Goal: Task Accomplishment & Management: Manage account settings

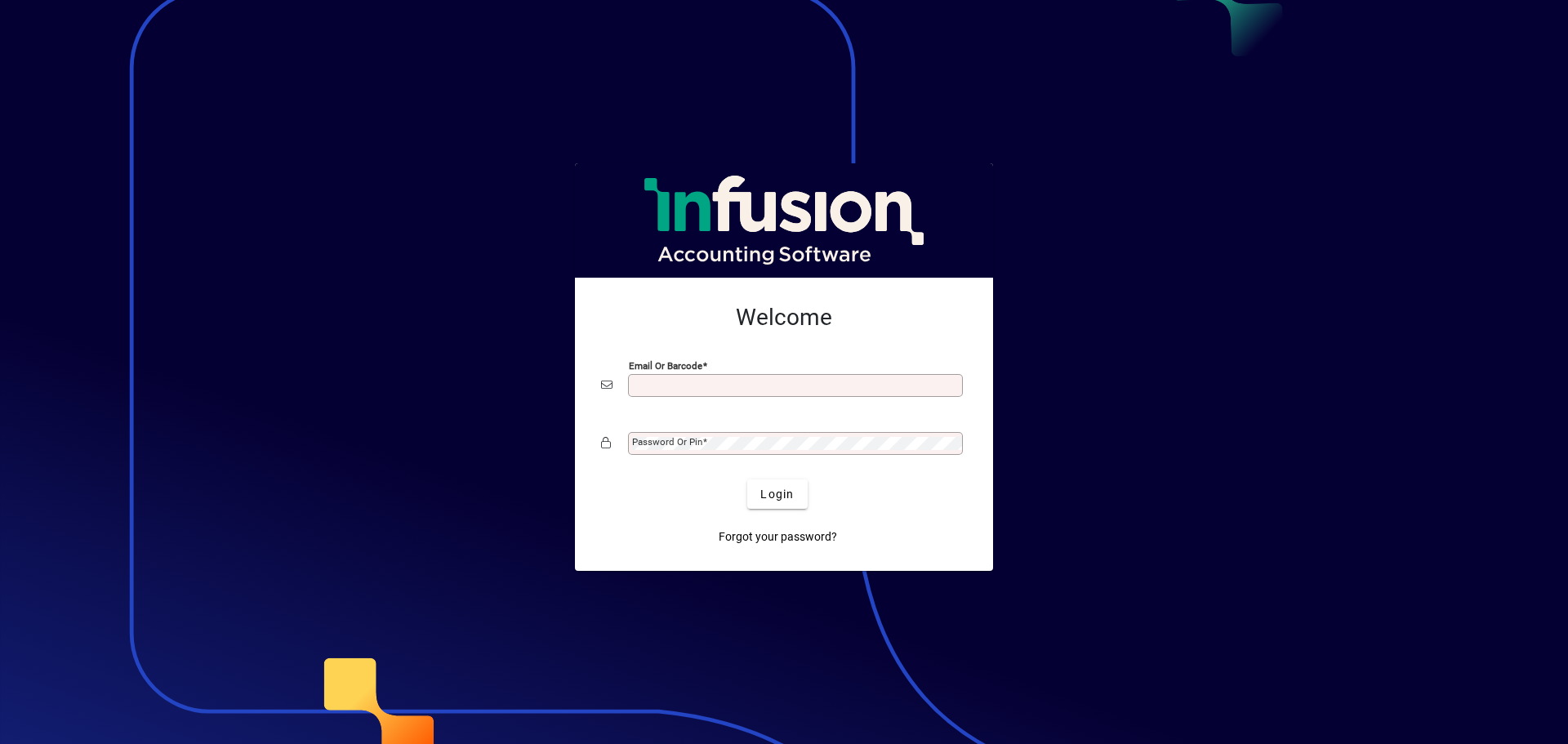
click at [759, 379] on input "Email or Barcode" at bounding box center [797, 386] width 330 height 14
type input "**********"
click at [655, 521] on div "Forgot your password?" at bounding box center [778, 530] width 366 height 43
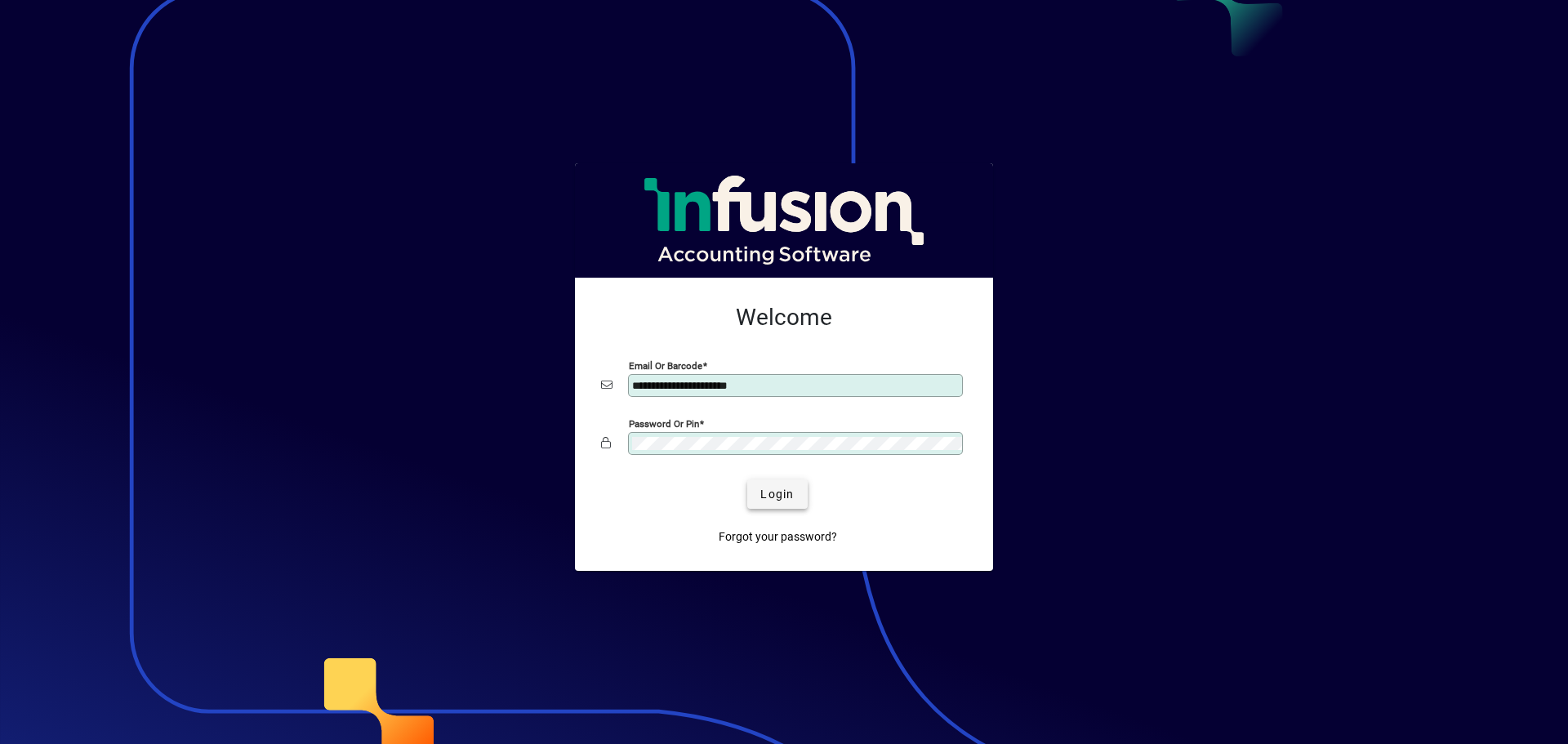
click at [781, 492] on span "Login" at bounding box center [777, 494] width 34 height 17
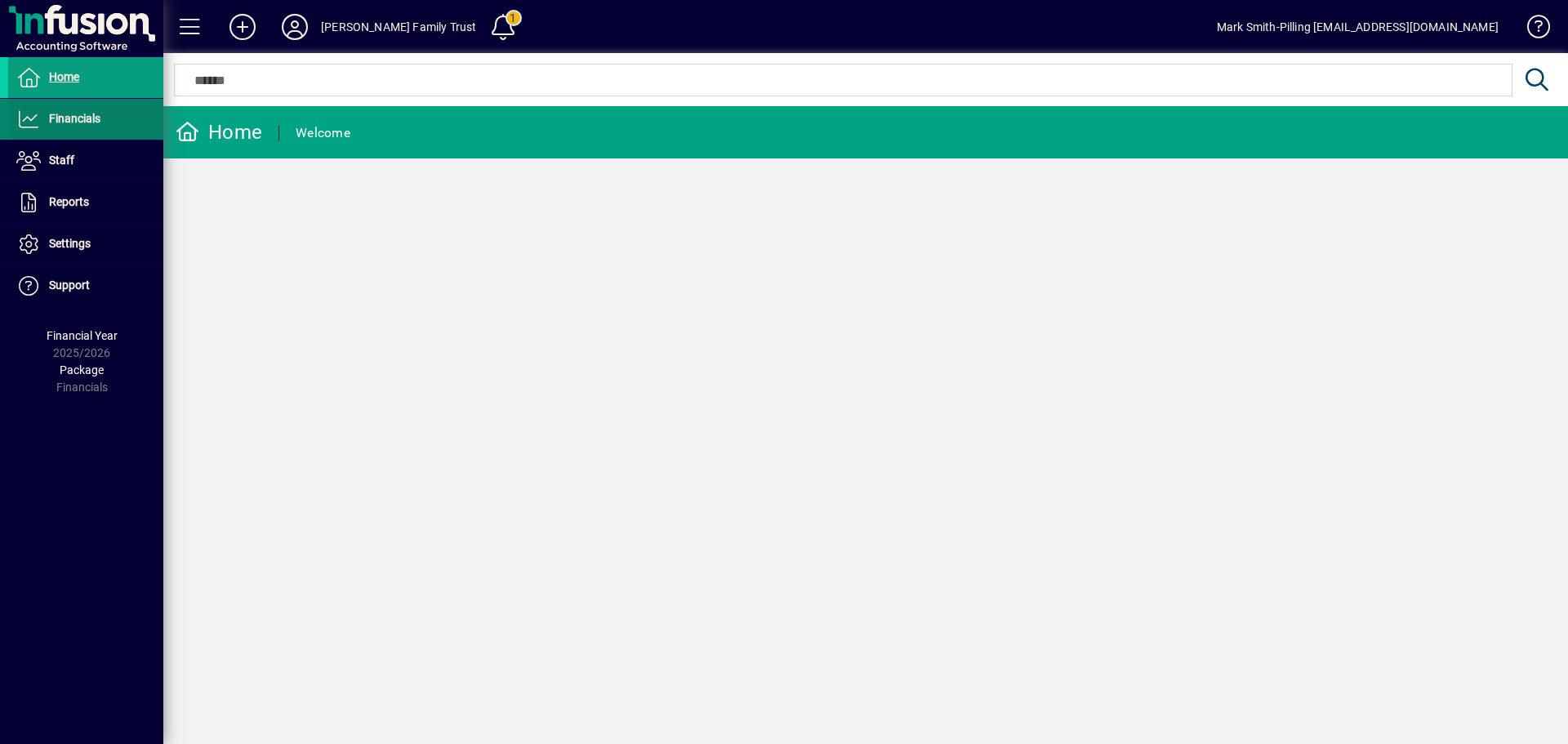
click at [64, 109] on span "Financials" at bounding box center [53, 119] width 92 height 19
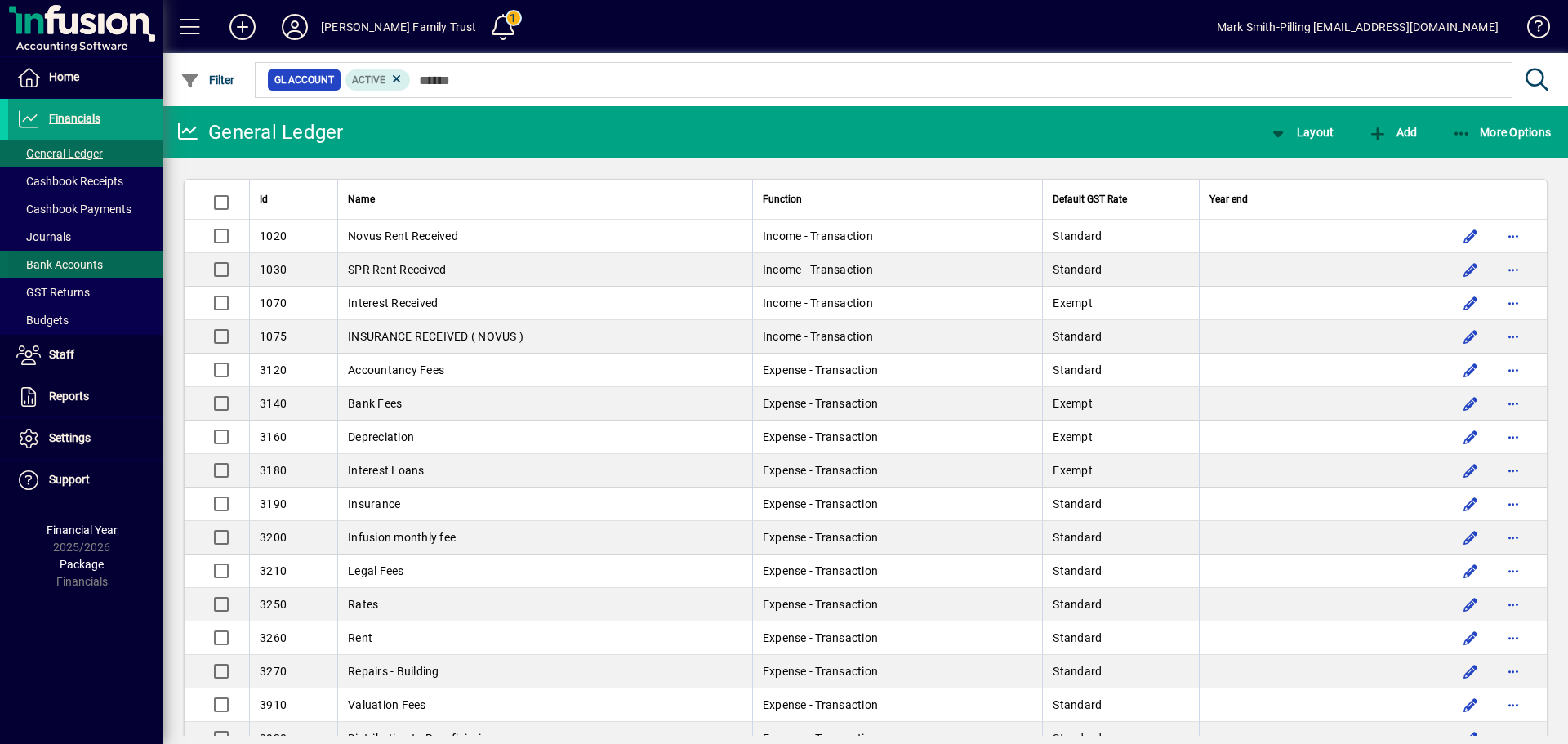
click at [60, 260] on span "Bank Accounts" at bounding box center [60, 265] width 87 height 14
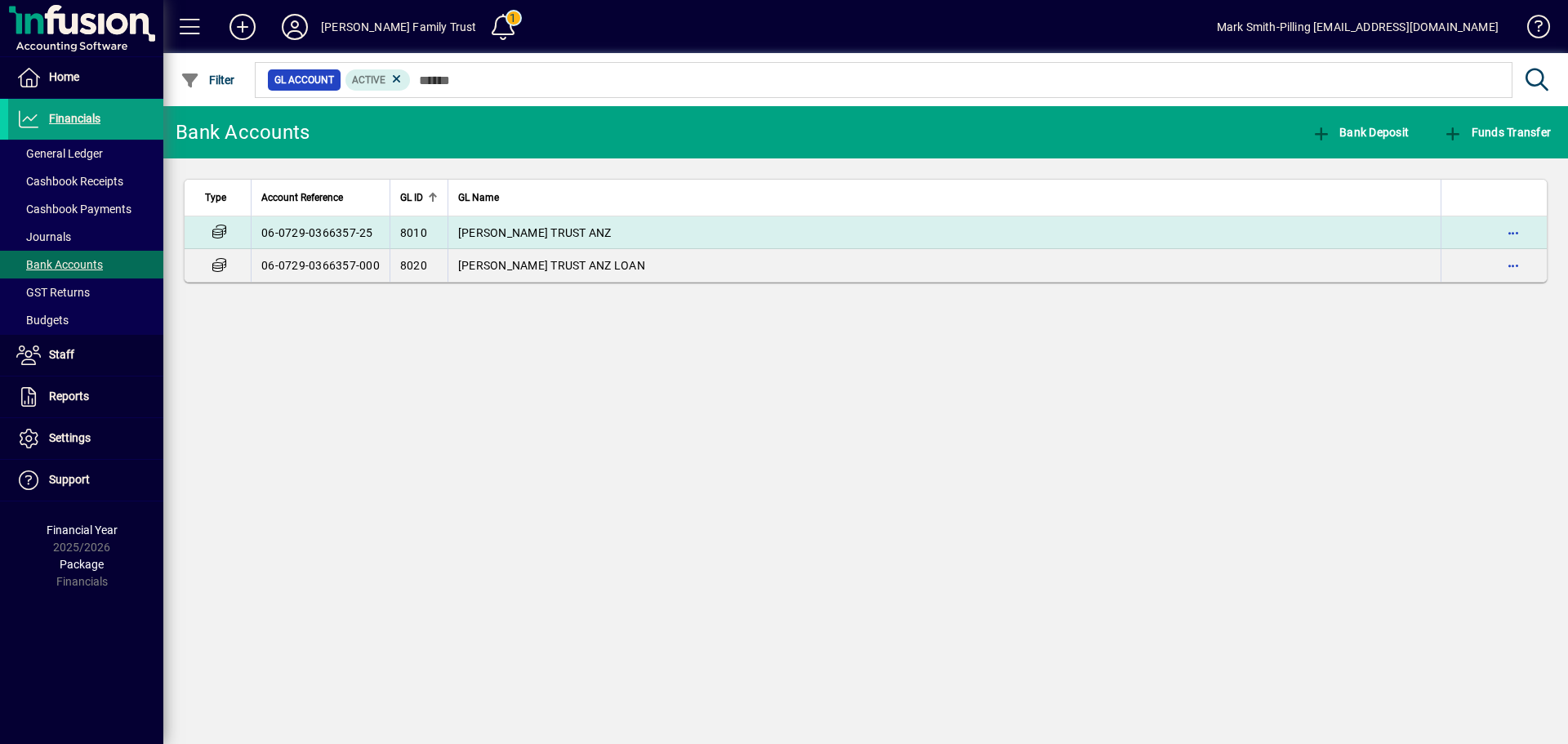
click at [502, 223] on td "[PERSON_NAME] TRUST ANZ" at bounding box center [944, 233] width 993 height 33
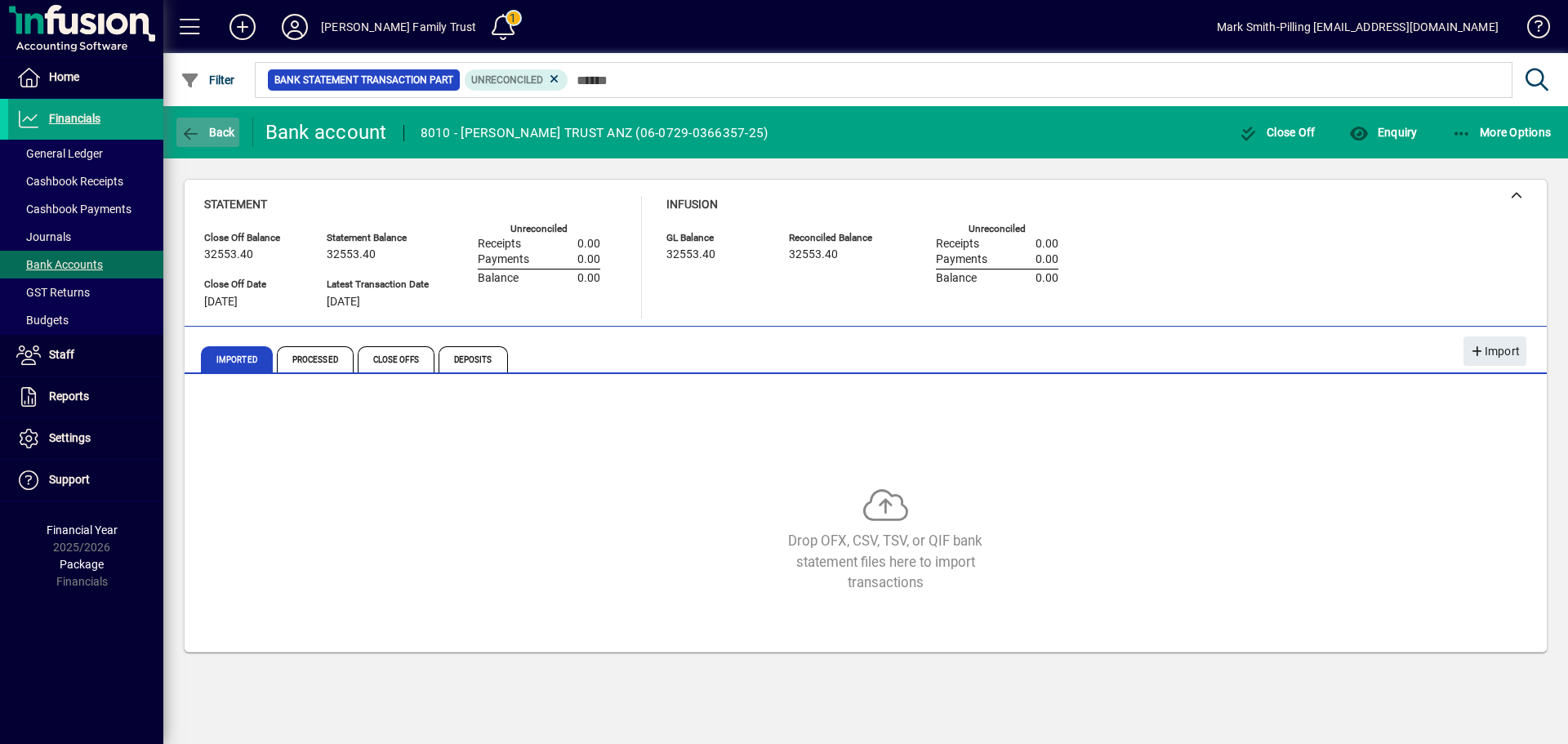
click at [189, 130] on icon "button" at bounding box center [191, 134] width 20 height 16
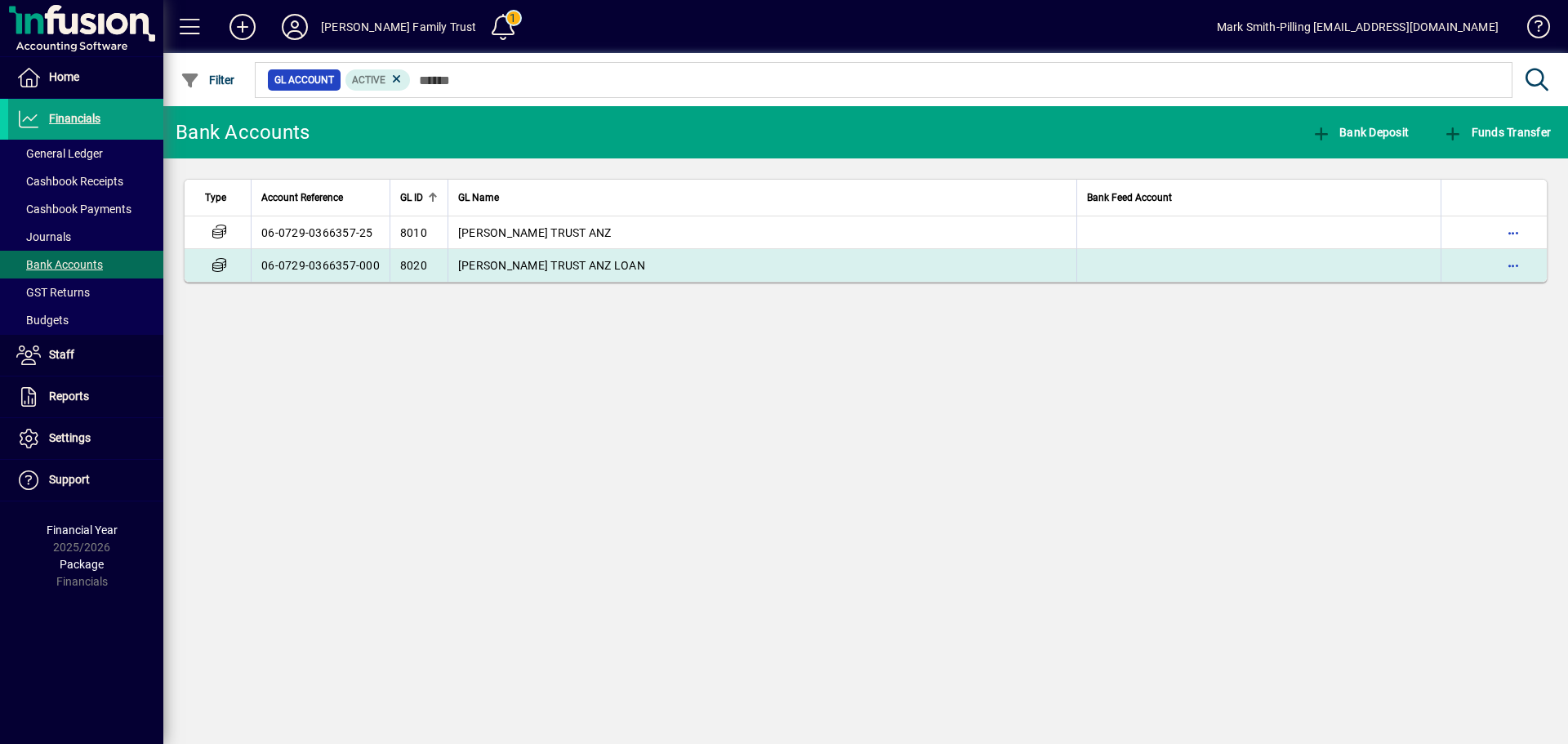
click at [516, 260] on span "[PERSON_NAME] TRUST ANZ LOAN" at bounding box center [551, 266] width 187 height 14
